Goal: Task Accomplishment & Management: Manage account settings

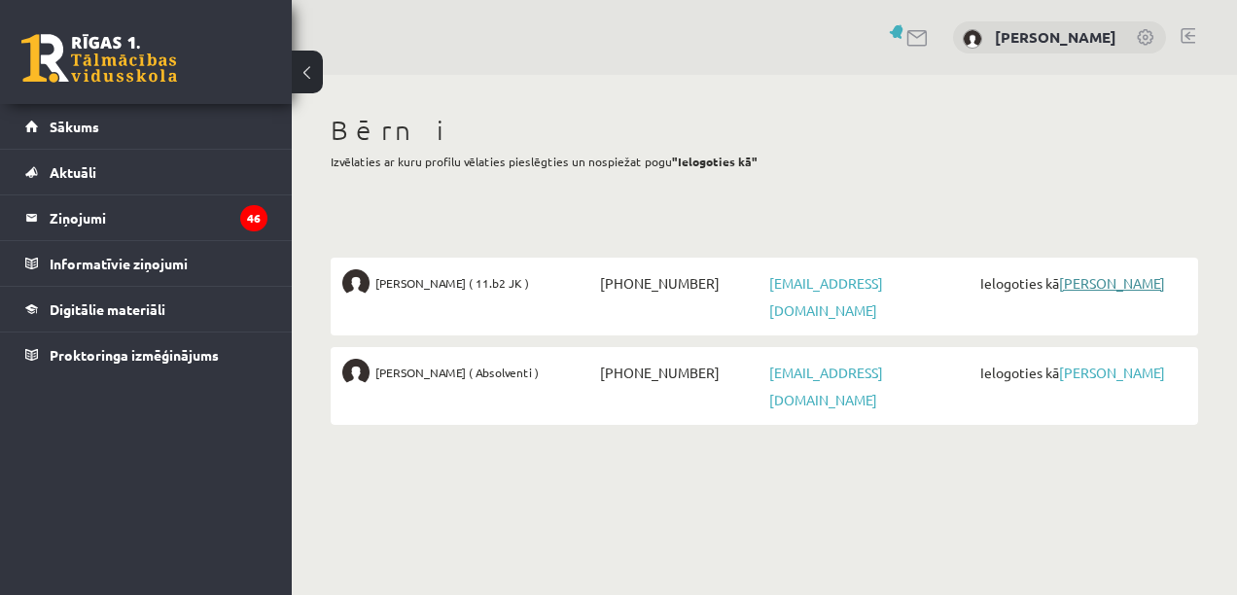
click at [1059, 292] on link "[PERSON_NAME]" at bounding box center [1112, 283] width 106 height 18
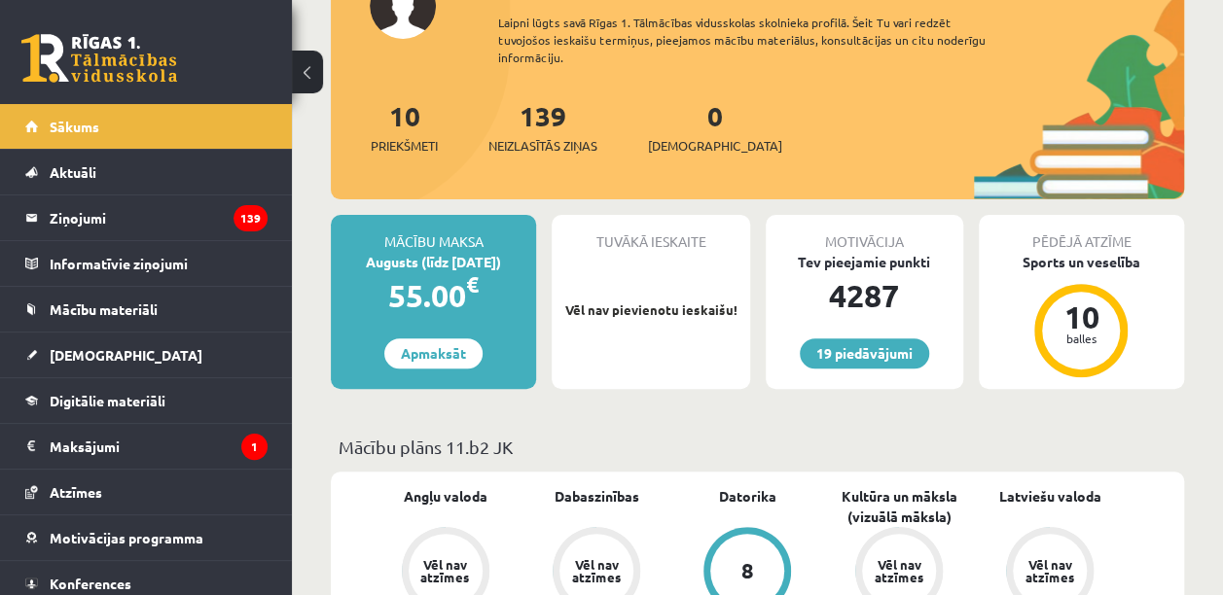
scroll to position [272, 0]
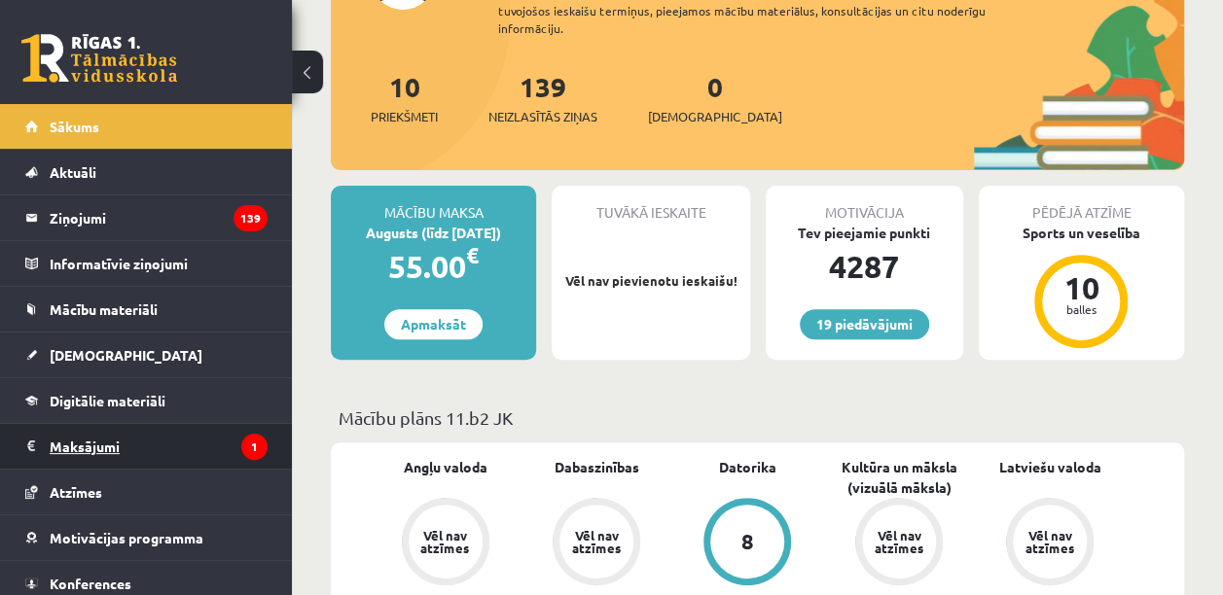
click at [100, 445] on legend "Maksājumi 1" at bounding box center [159, 446] width 218 height 45
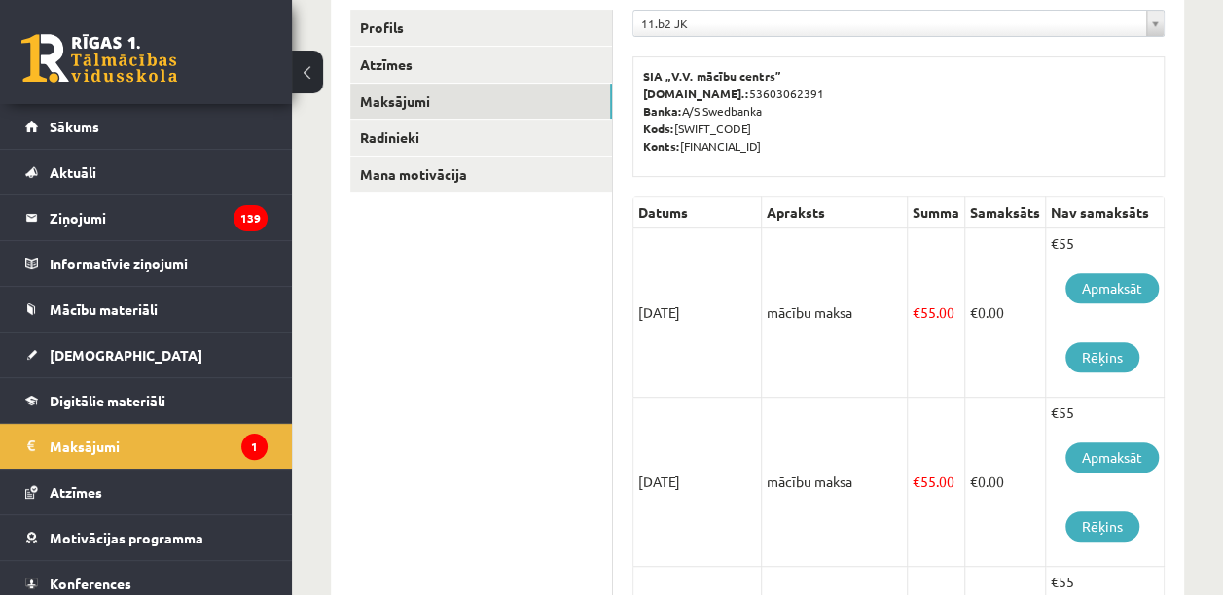
scroll to position [346, 0]
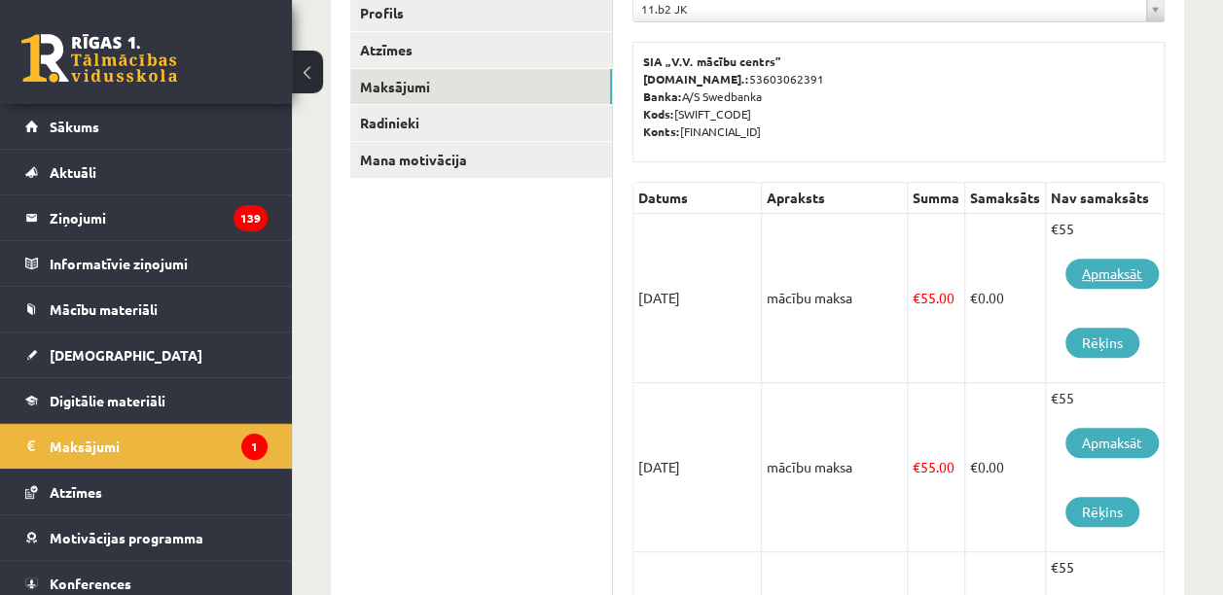
click at [1133, 275] on link "Apmaksāt" at bounding box center [1111, 274] width 93 height 30
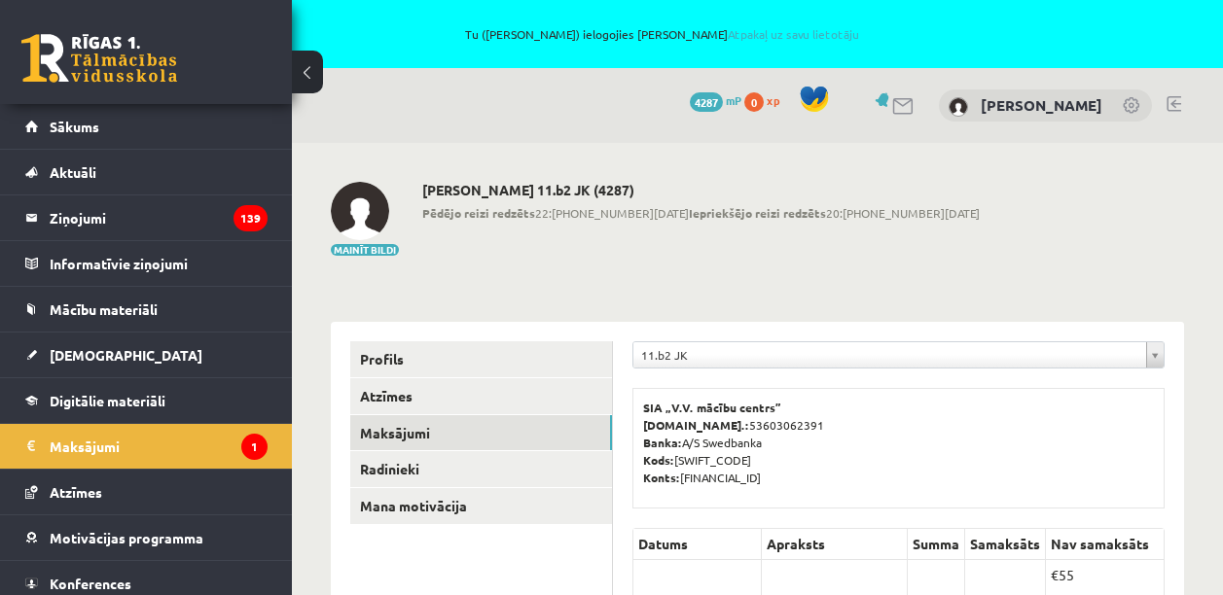
scroll to position [337, 0]
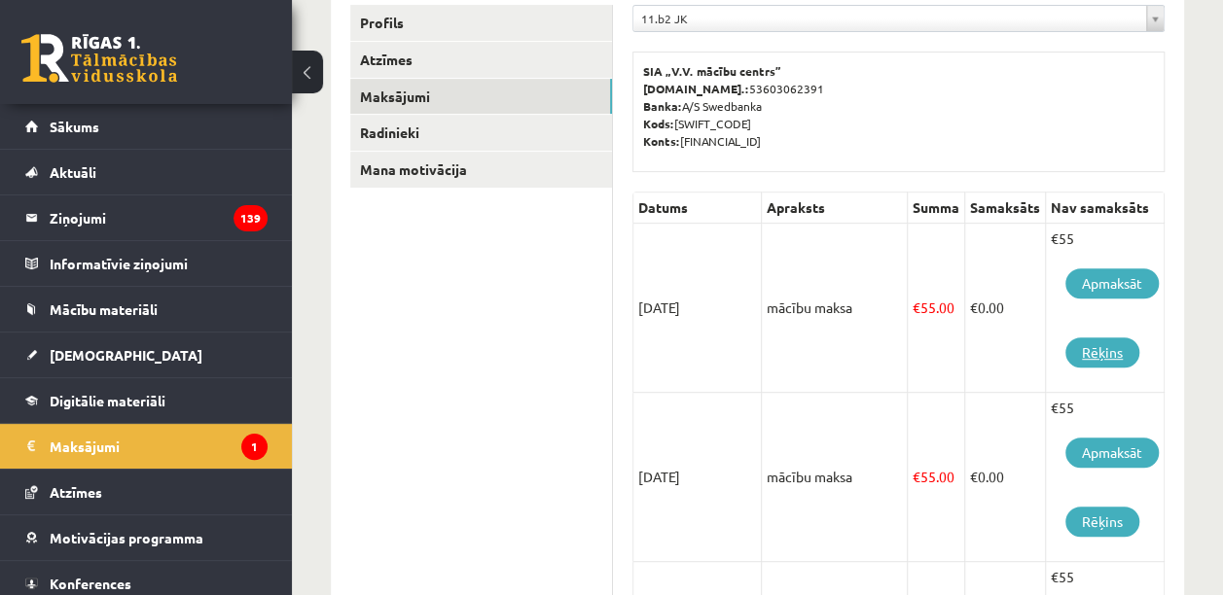
click at [1103, 357] on link "Rēķins" at bounding box center [1102, 353] width 74 height 30
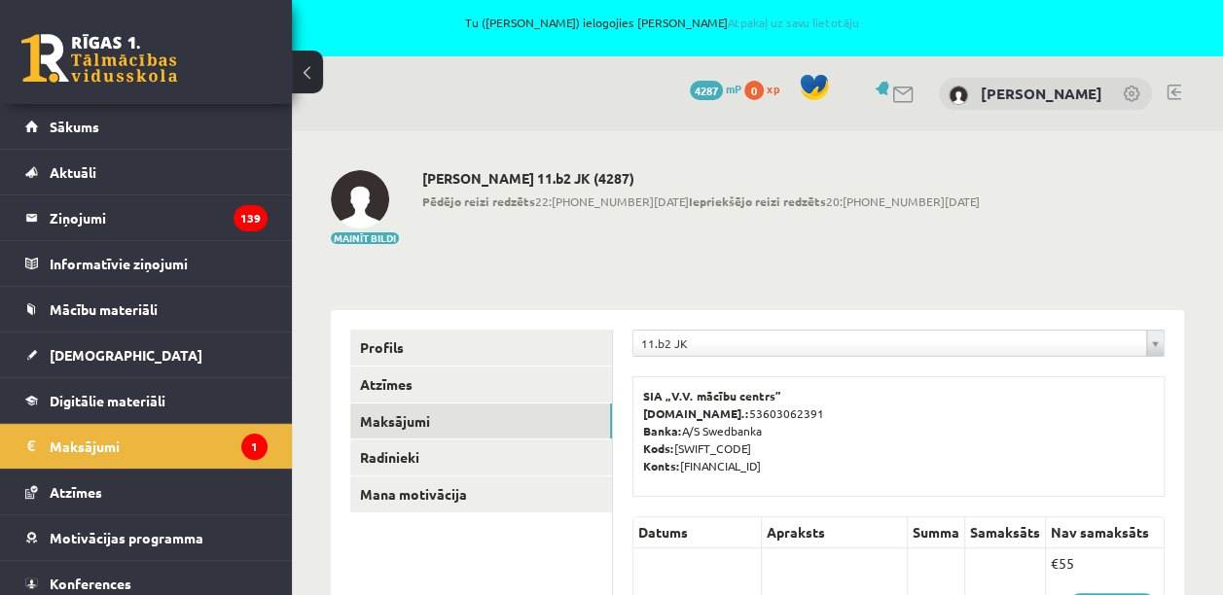
scroll to position [0, 0]
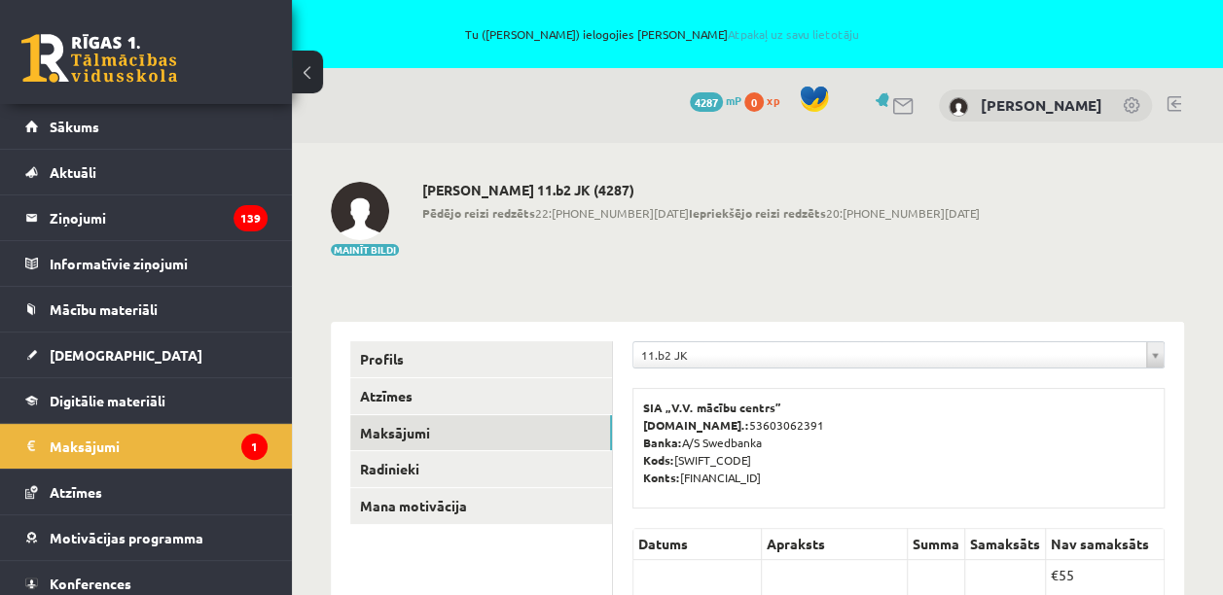
click at [1171, 105] on link at bounding box center [1173, 104] width 15 height 16
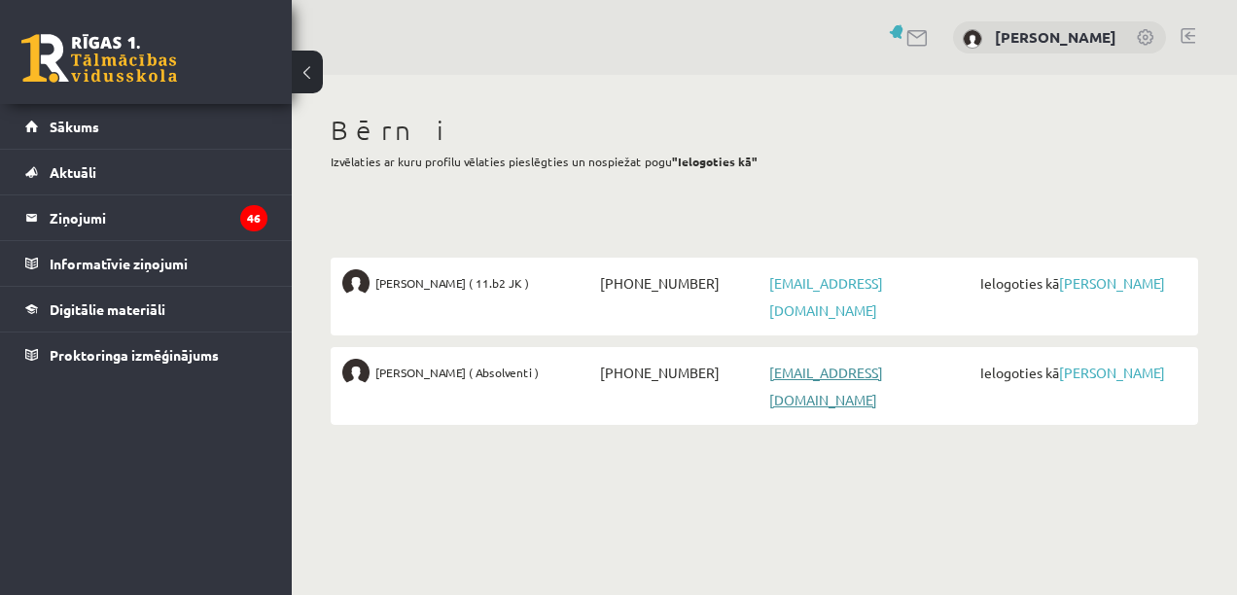
click at [872, 365] on link "[EMAIL_ADDRESS][DOMAIN_NAME]" at bounding box center [826, 386] width 114 height 45
click at [1093, 373] on link "[PERSON_NAME]" at bounding box center [1112, 373] width 106 height 18
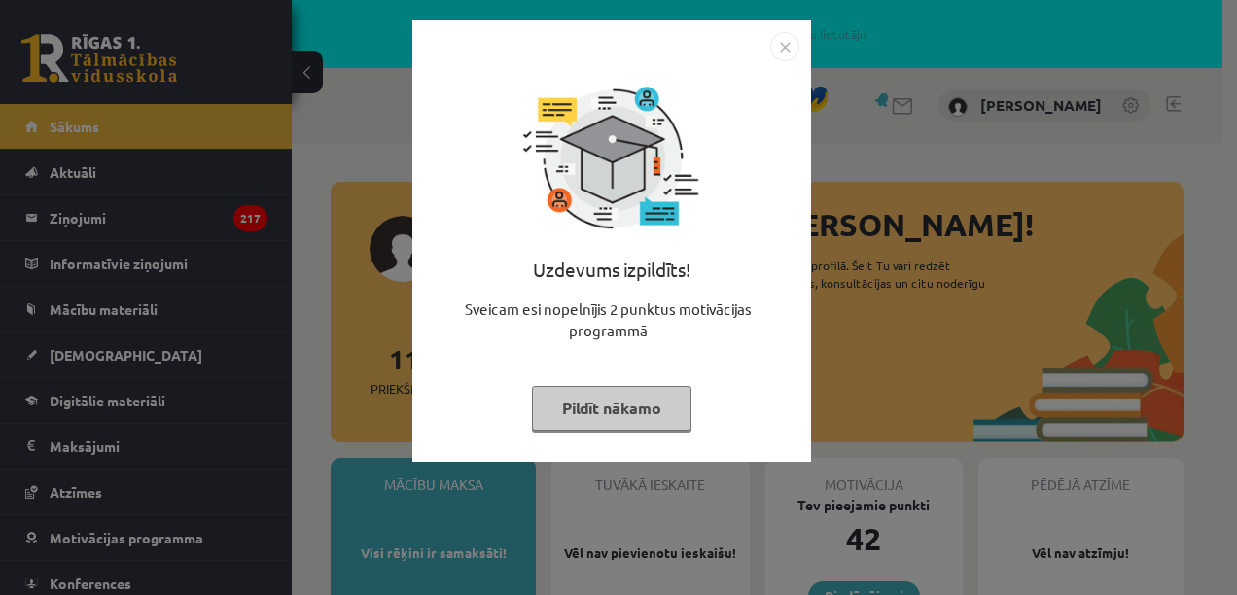
click at [784, 47] on img "Close" at bounding box center [784, 46] width 29 height 29
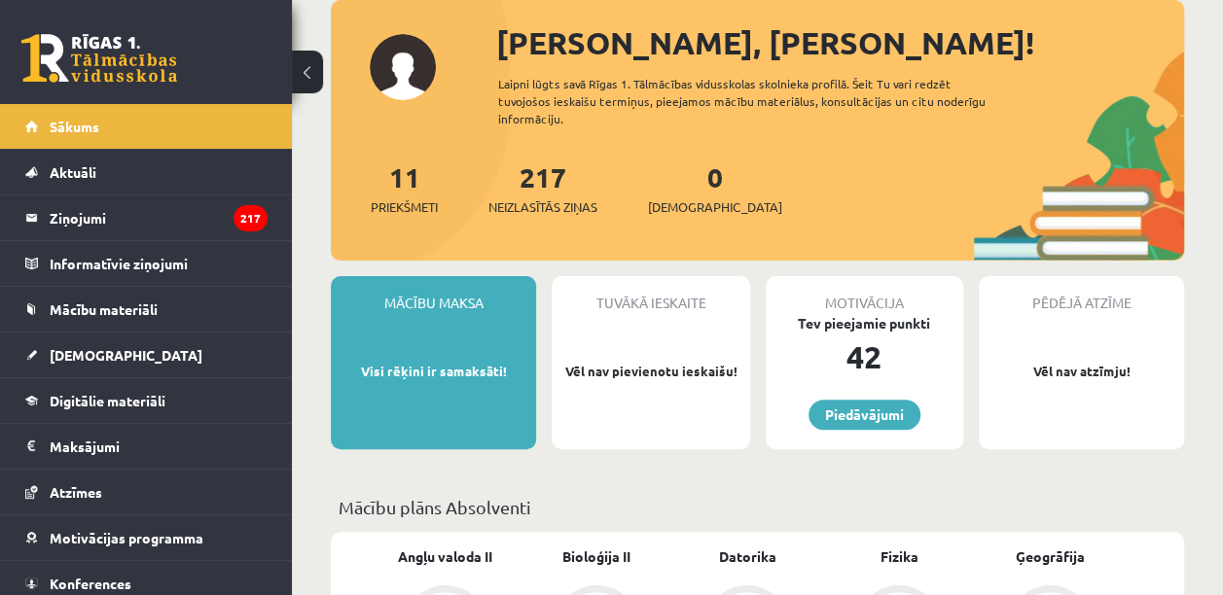
scroll to position [195, 0]
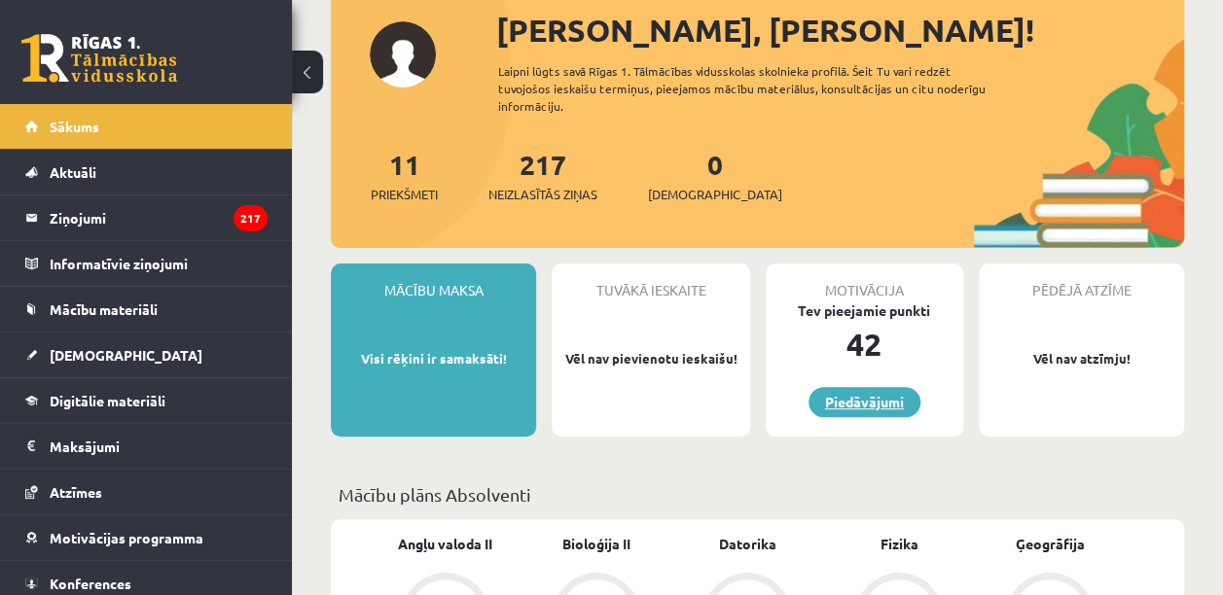
click at [870, 404] on link "Piedāvājumi" at bounding box center [864, 402] width 112 height 30
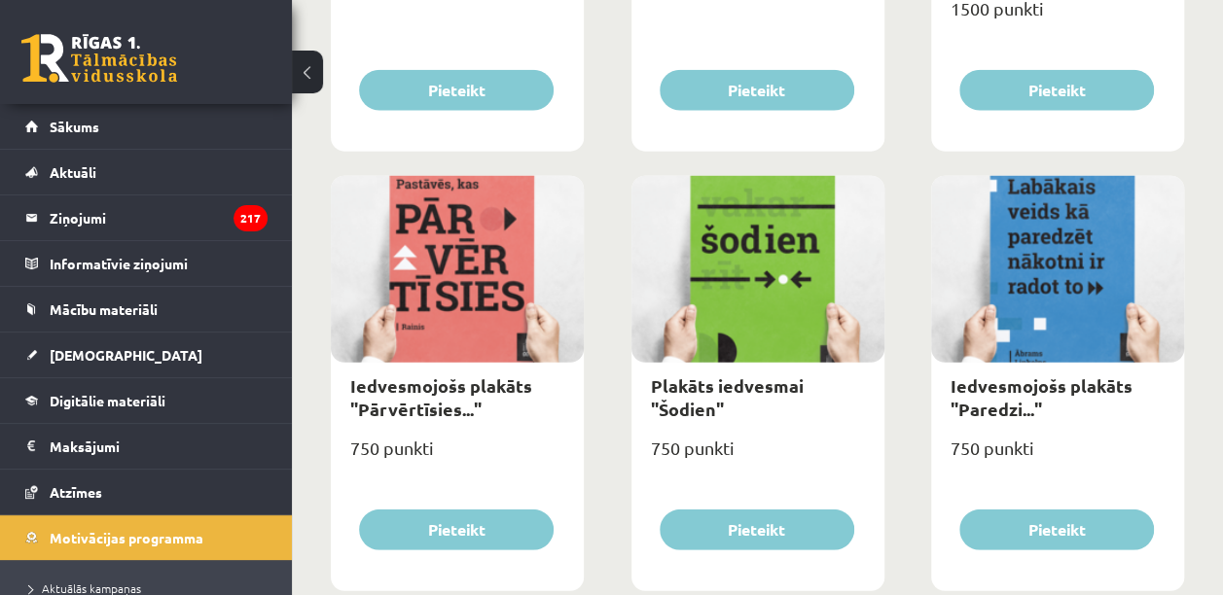
scroll to position [2450, 0]
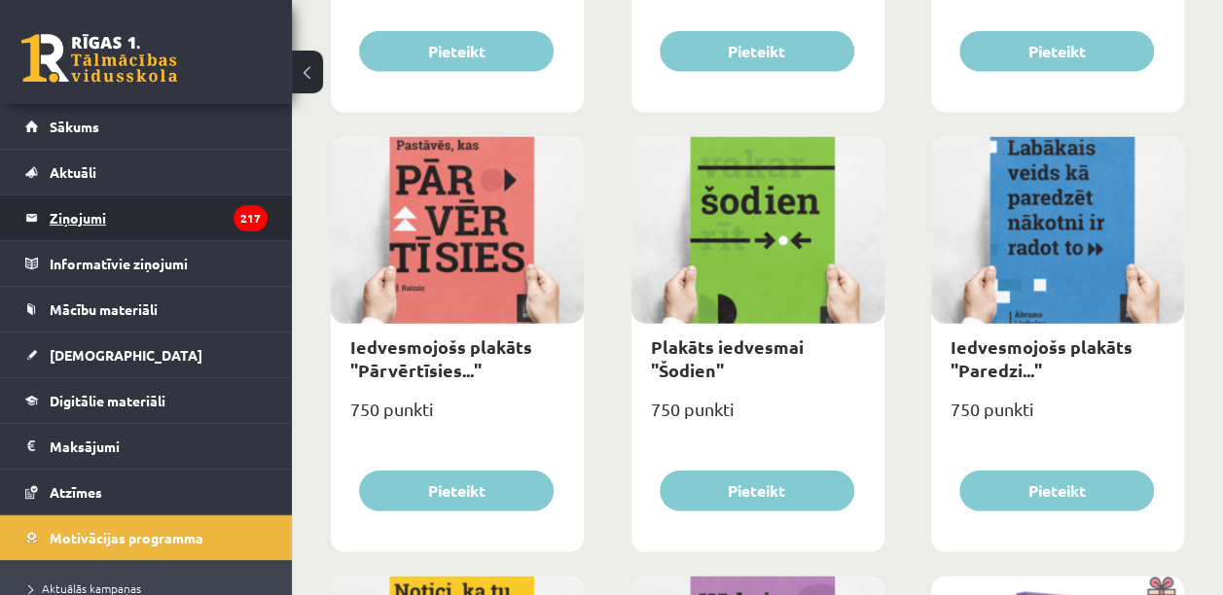
click at [73, 206] on legend "Ziņojumi 217" at bounding box center [159, 217] width 218 height 45
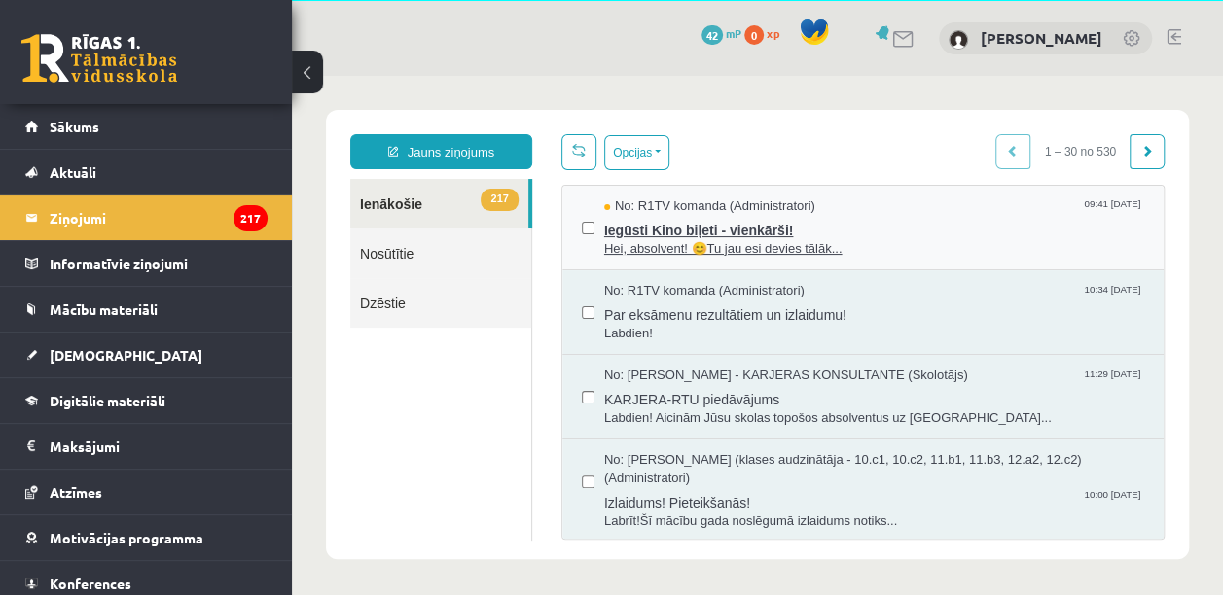
click at [763, 229] on span "Iegūsti Kino biļeti - vienkārši!" at bounding box center [874, 228] width 540 height 24
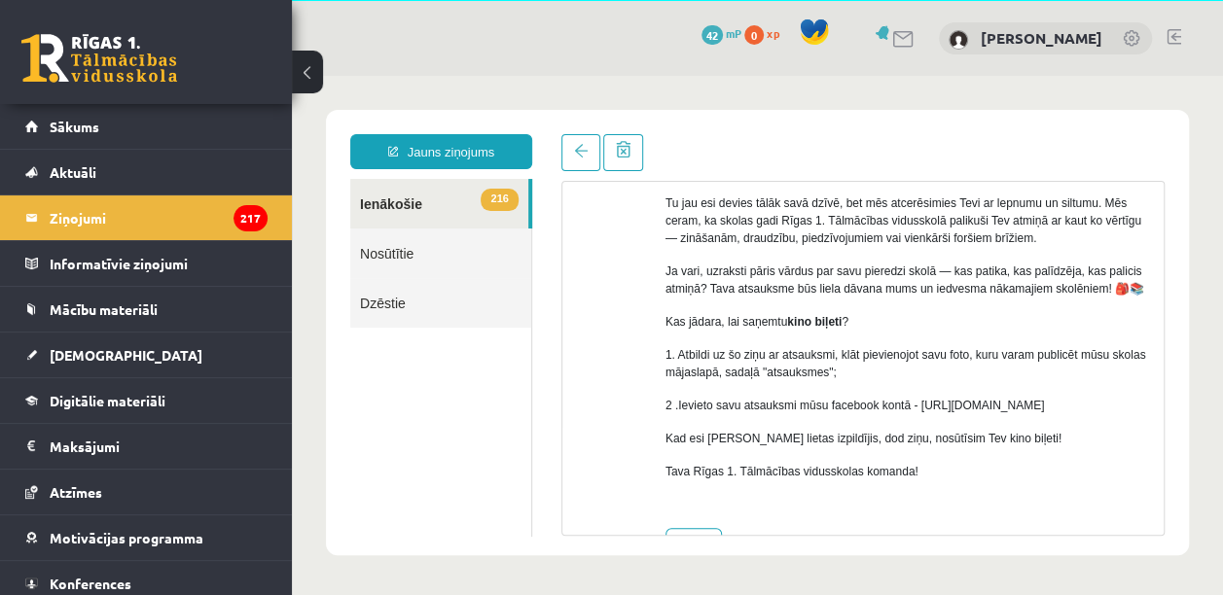
scroll to position [122, 0]
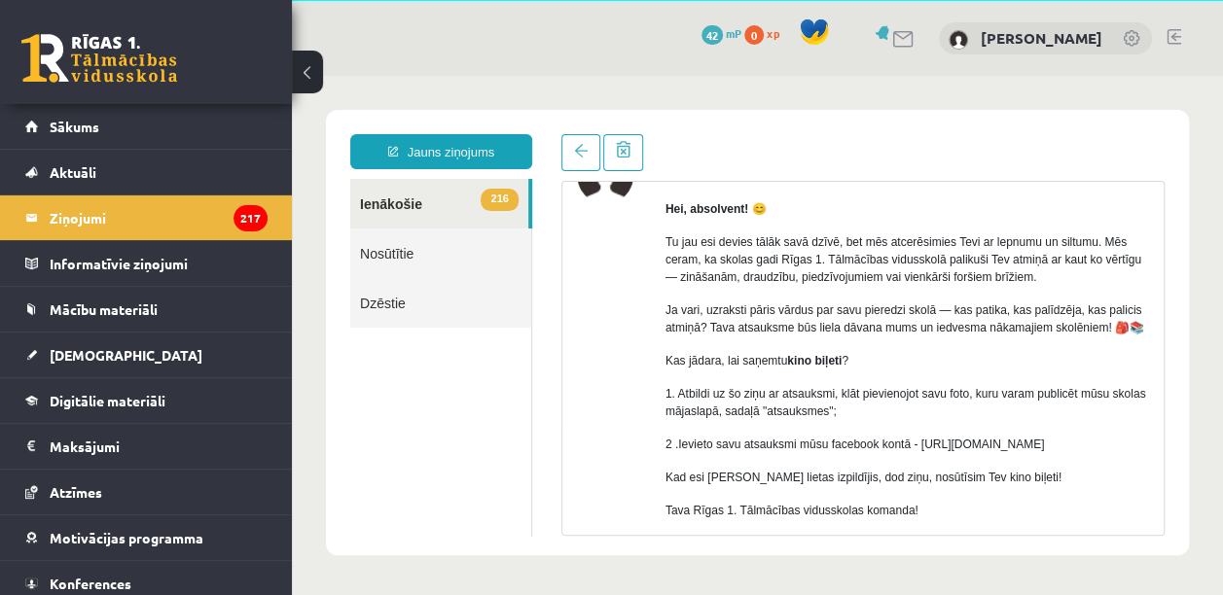
click at [391, 199] on link "216 Ienākošie" at bounding box center [439, 204] width 178 height 50
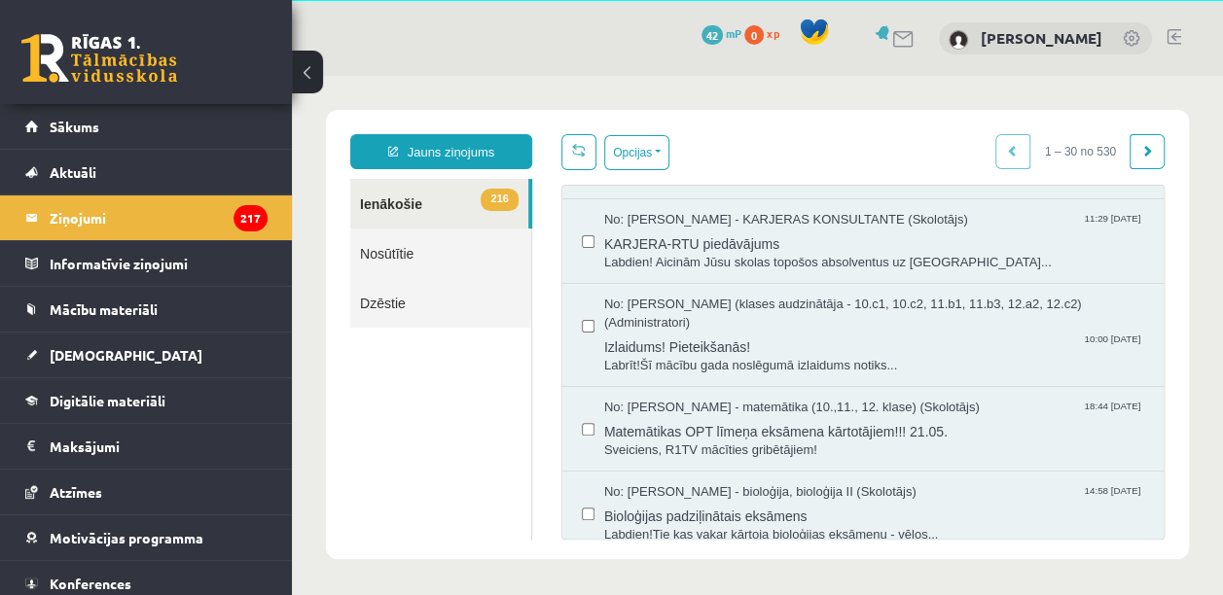
scroll to position [0, 0]
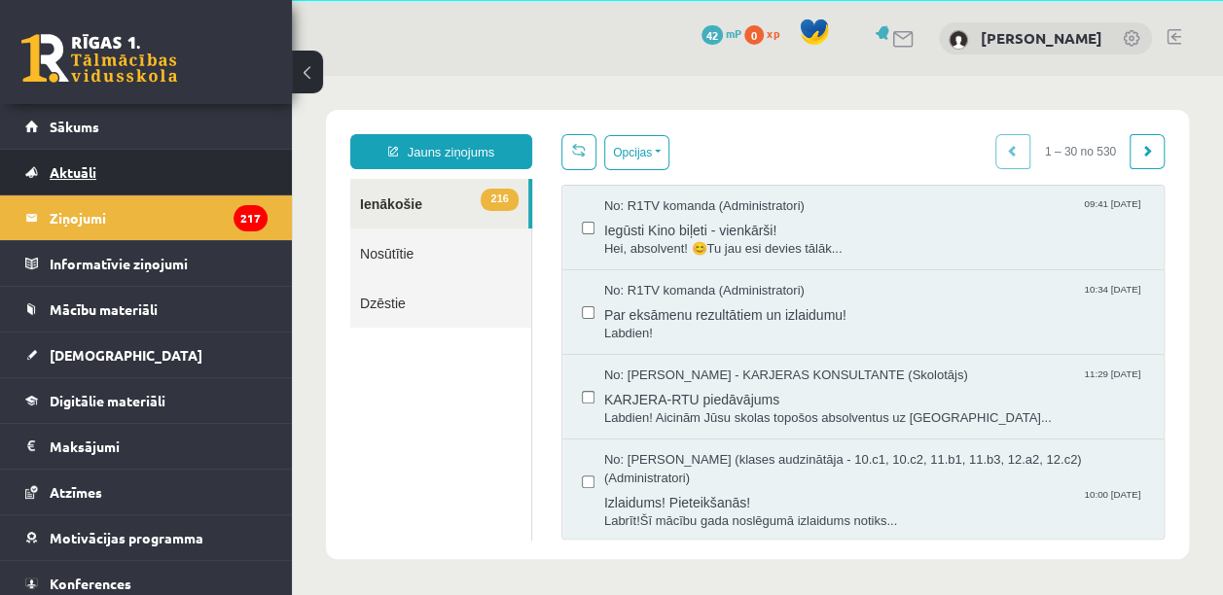
click at [83, 171] on span "Aktuāli" at bounding box center [73, 172] width 47 height 18
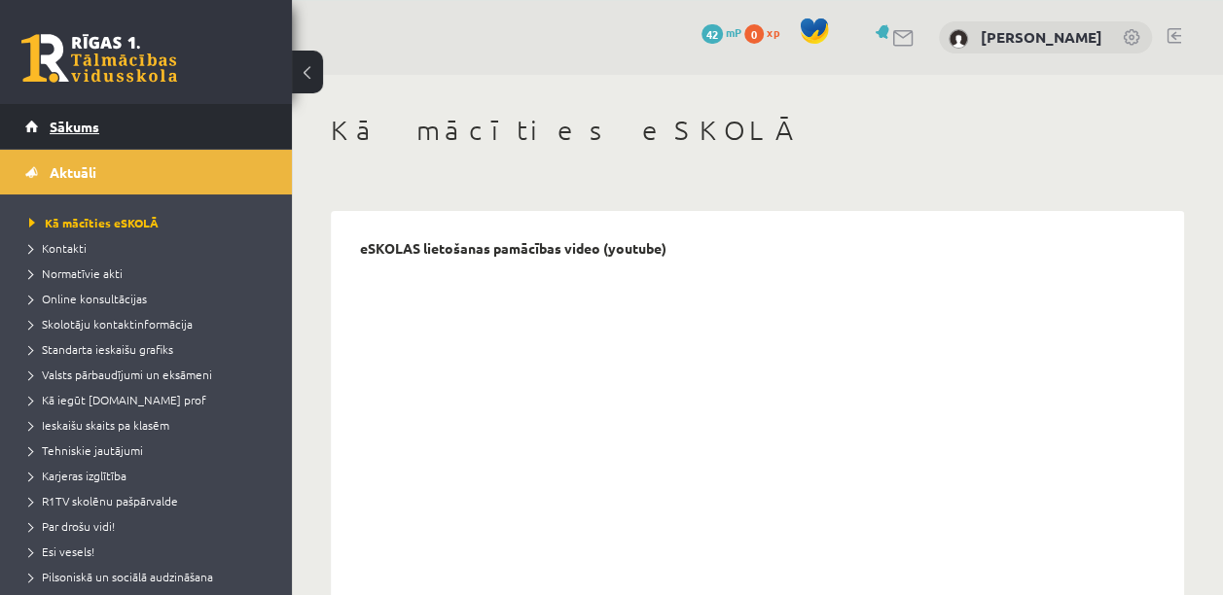
click at [60, 128] on span "Sākums" at bounding box center [75, 127] width 50 height 18
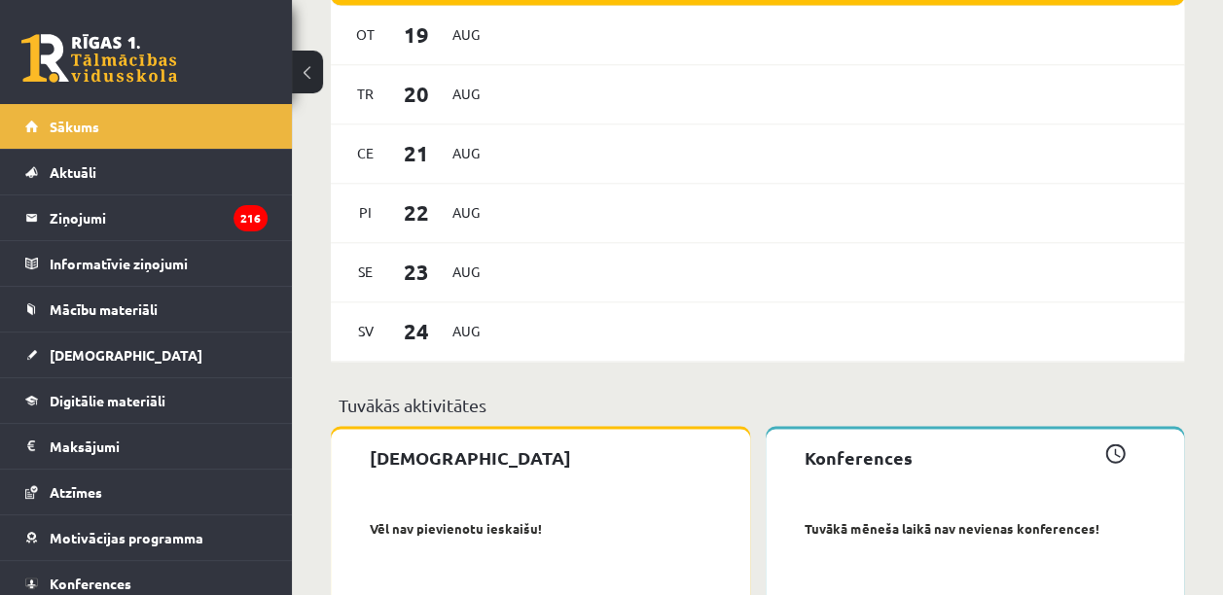
scroll to position [1521, 0]
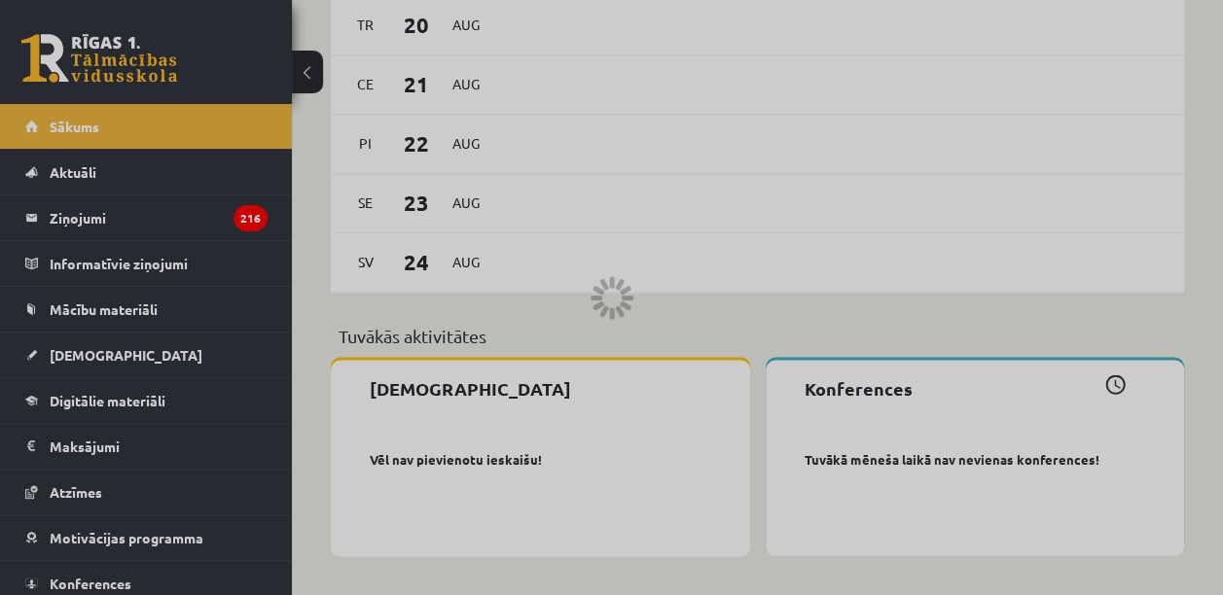
scroll to position [68, 0]
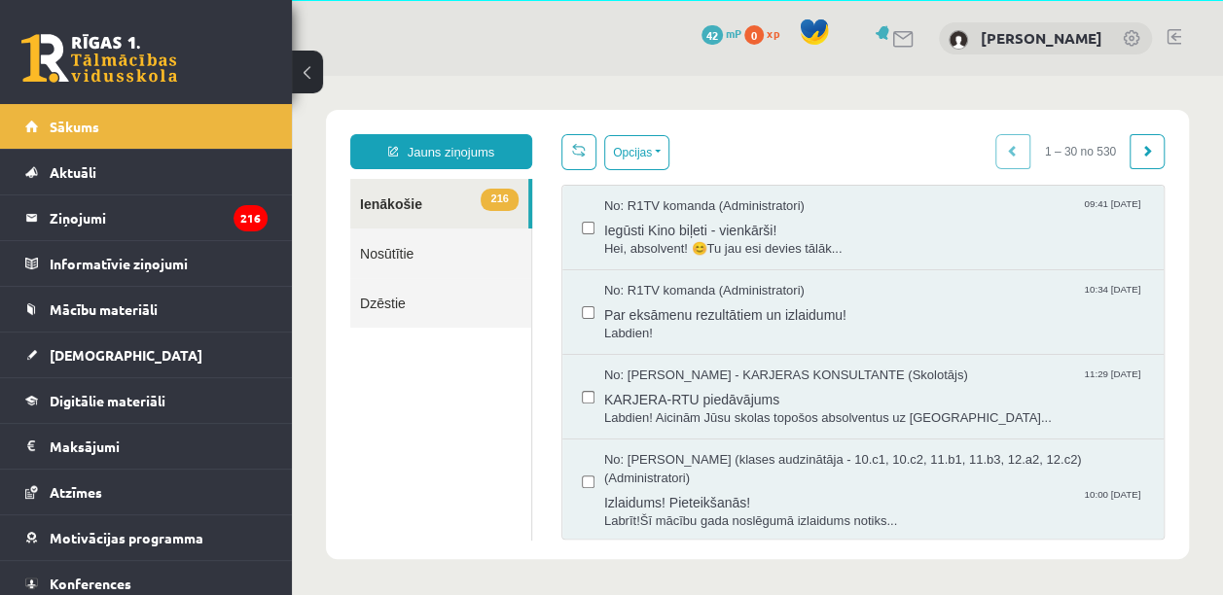
click at [1173, 36] on link at bounding box center [1173, 37] width 15 height 16
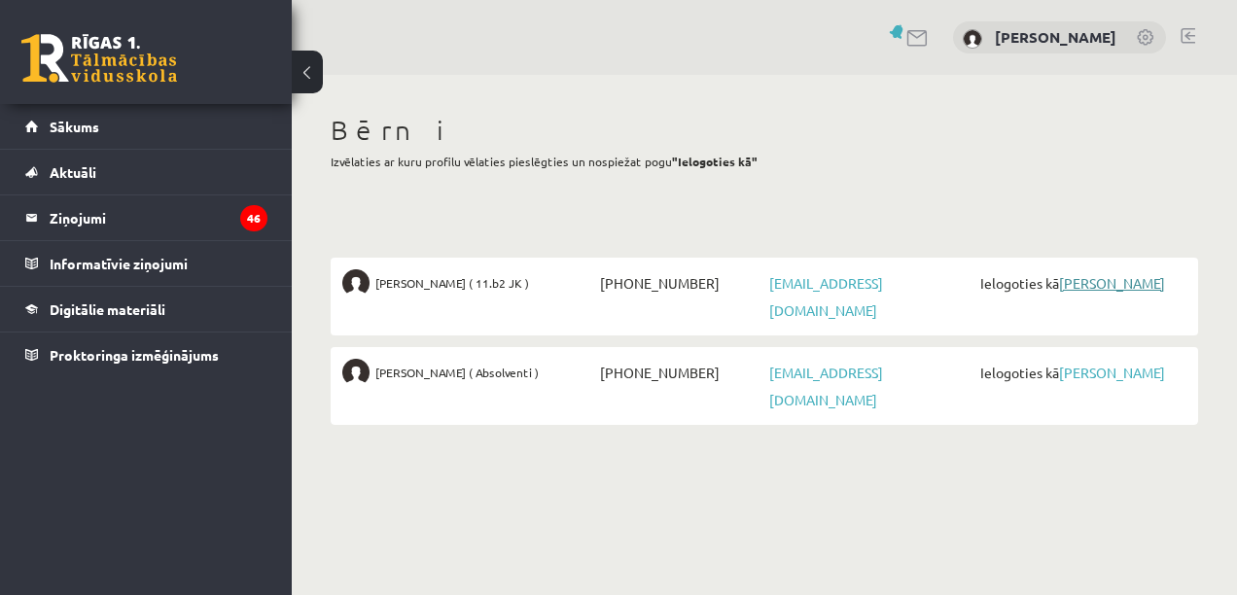
click at [1059, 292] on link "[PERSON_NAME]" at bounding box center [1112, 283] width 106 height 18
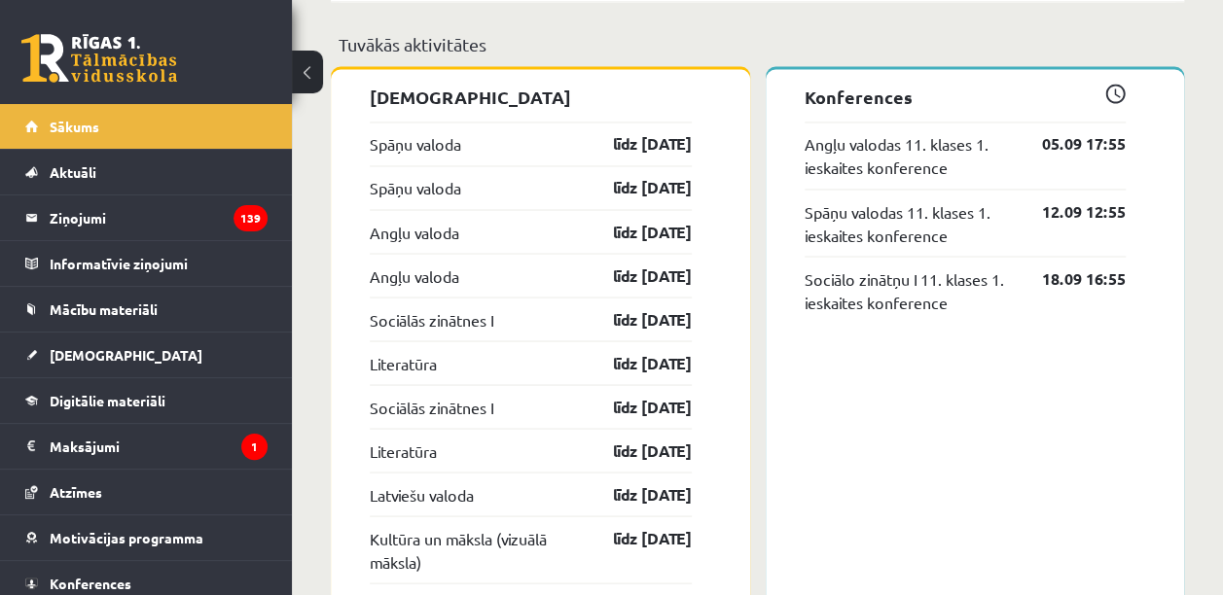
scroll to position [1672, 0]
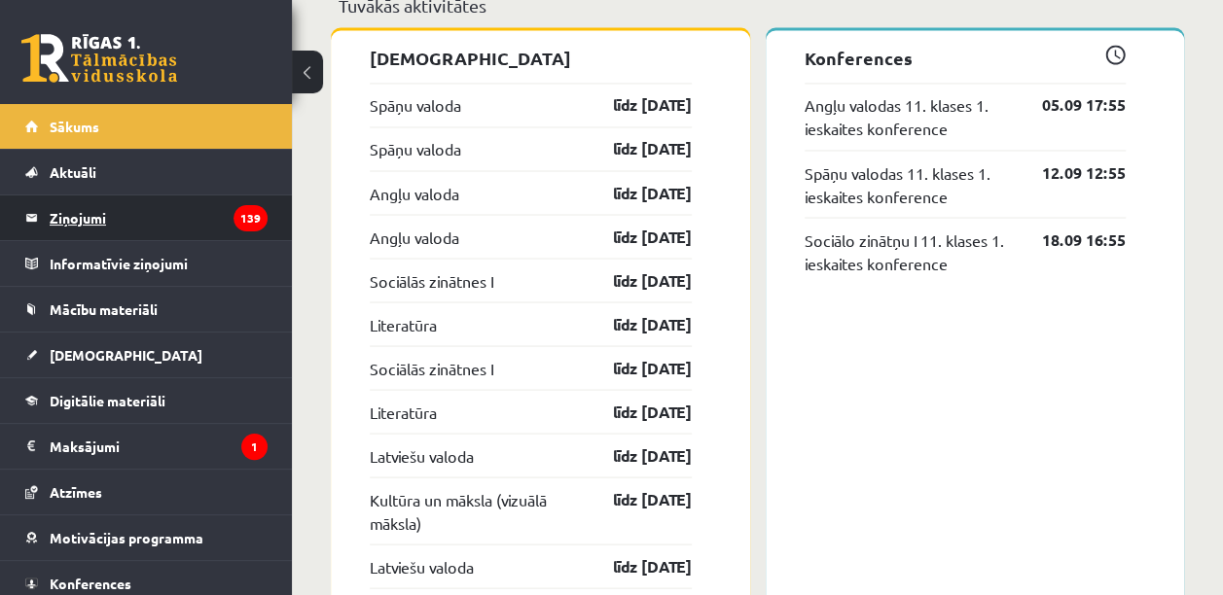
click at [132, 215] on legend "Ziņojumi 139" at bounding box center [159, 217] width 218 height 45
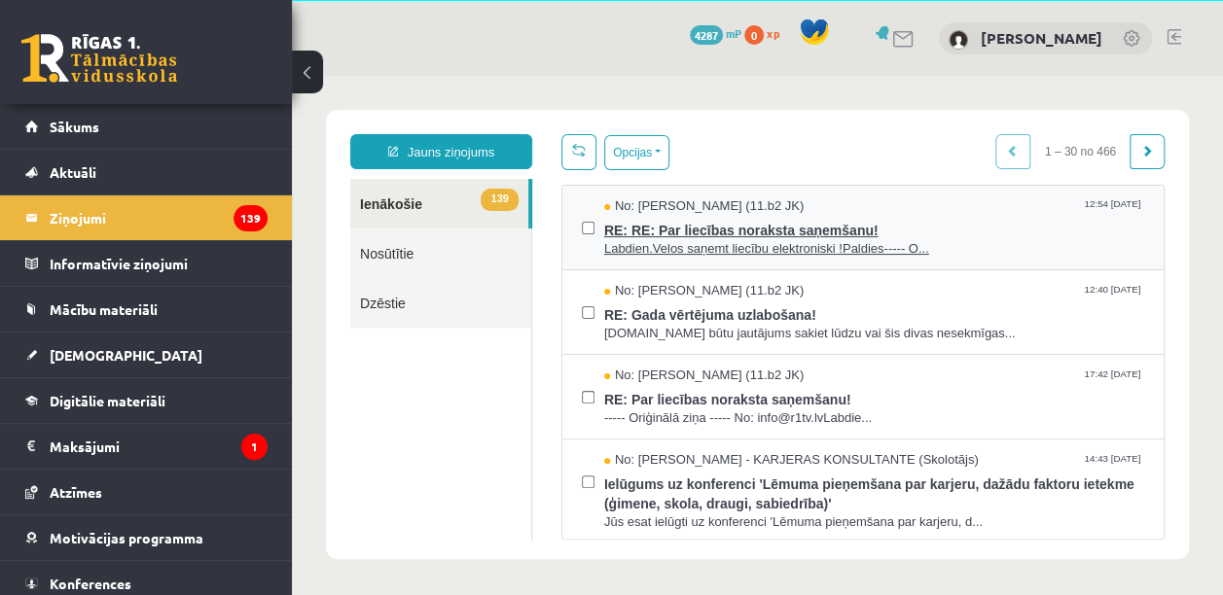
click at [796, 225] on span "RE: RE: Par liecības noraksta saņemšanu!" at bounding box center [874, 228] width 540 height 24
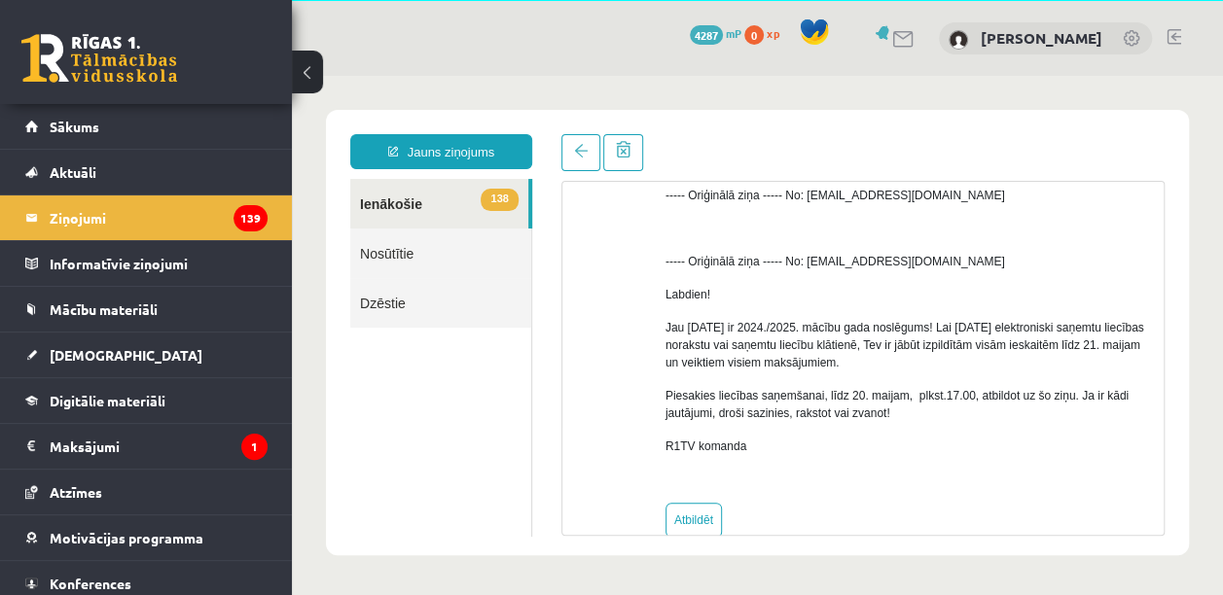
scroll to position [203, 0]
